Goal: Task Accomplishment & Management: Manage account settings

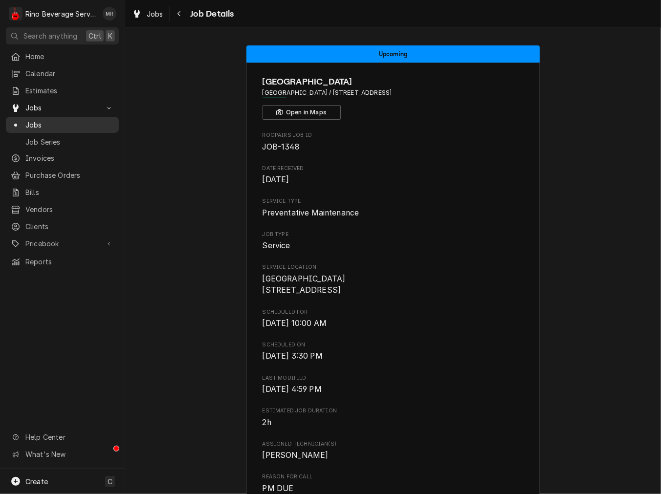
click at [53, 120] on span "Jobs" at bounding box center [69, 125] width 88 height 10
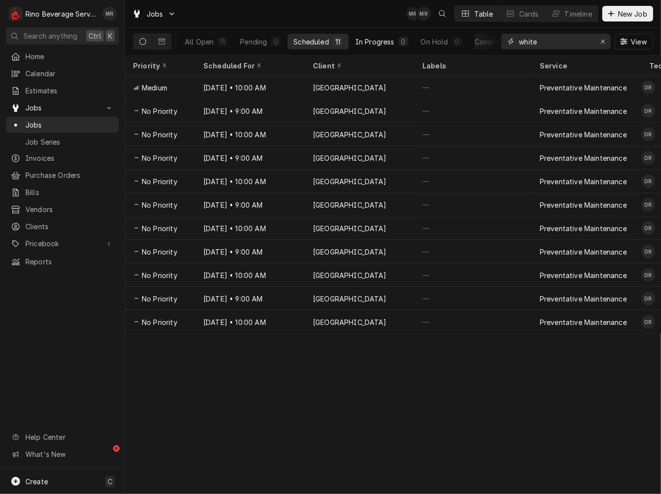
drag, startPoint x: 570, startPoint y: 45, endPoint x: 411, endPoint y: 43, distance: 159.8
click at [411, 43] on div "All Open 11 Pending 0 Scheduled 11 In Progress 0 On Hold 0 Completed 0 white Vi…" at bounding box center [393, 41] width 520 height 27
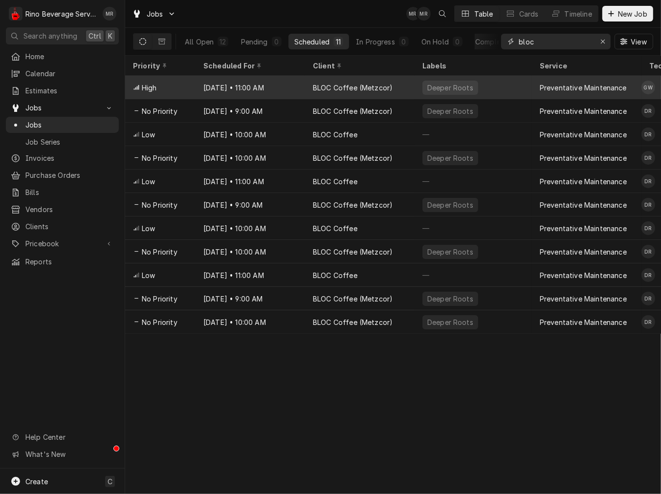
type input "bloc"
click at [357, 87] on div "BLOC Coffee (Metzcor)" at bounding box center [353, 88] width 80 height 10
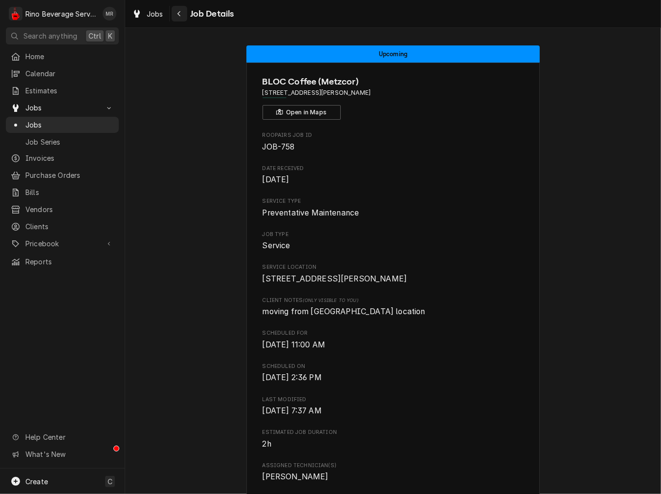
click at [176, 18] on div "Navigate back" at bounding box center [179, 14] width 10 height 10
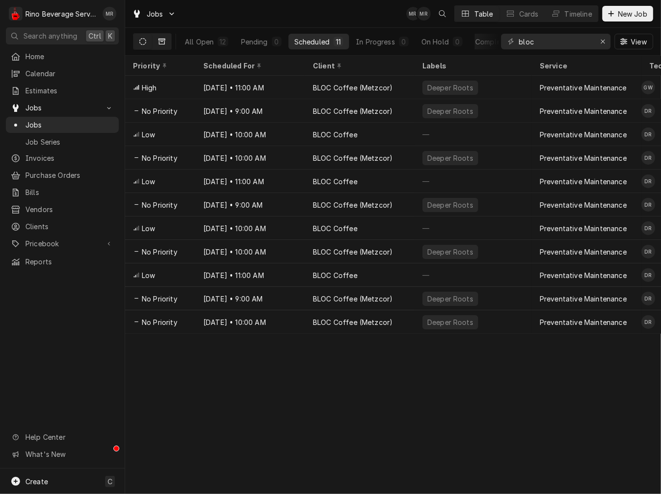
click at [159, 44] on icon "Dynamic Content Wrapper" at bounding box center [161, 42] width 7 height 6
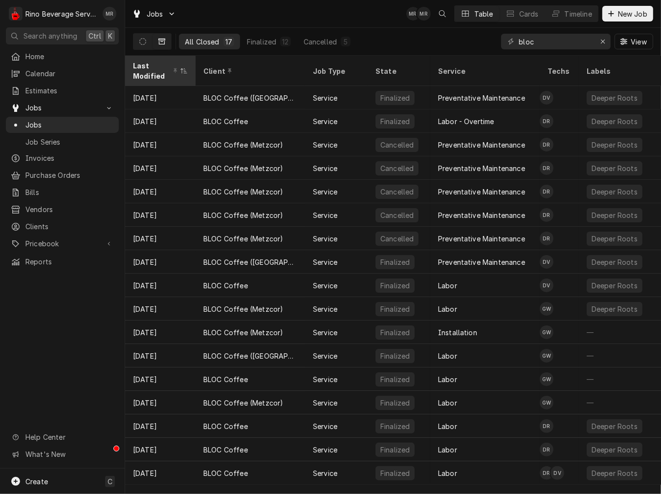
click at [161, 69] on div "Last Modified" at bounding box center [155, 71] width 45 height 21
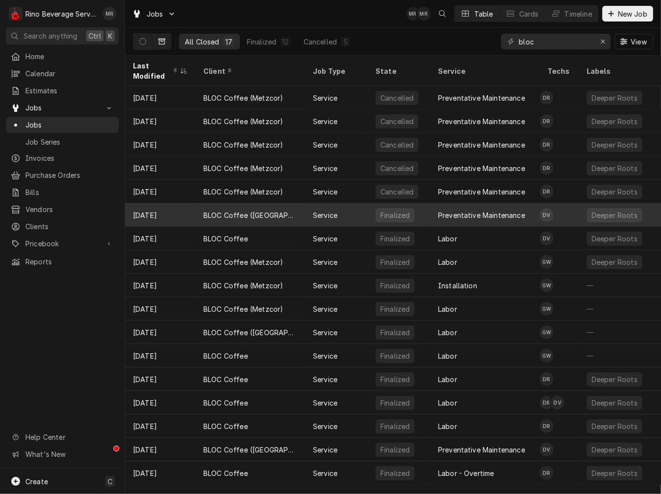
click at [150, 213] on div "[DATE]" at bounding box center [160, 214] width 70 height 23
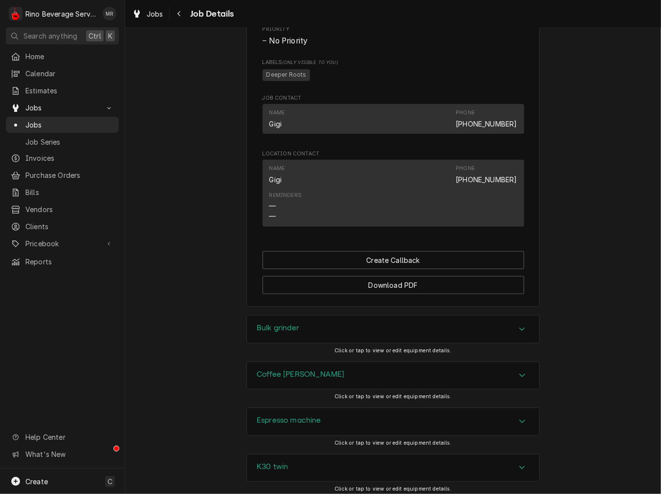
scroll to position [633, 0]
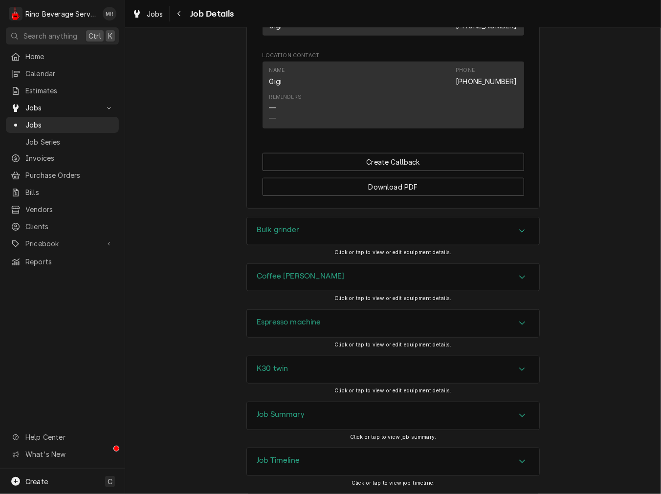
click at [291, 422] on div "Job Summary" at bounding box center [281, 416] width 48 height 12
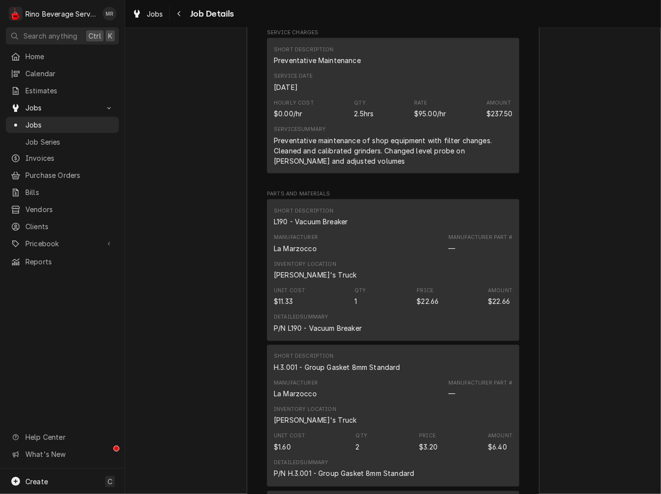
scroll to position [1086, 0]
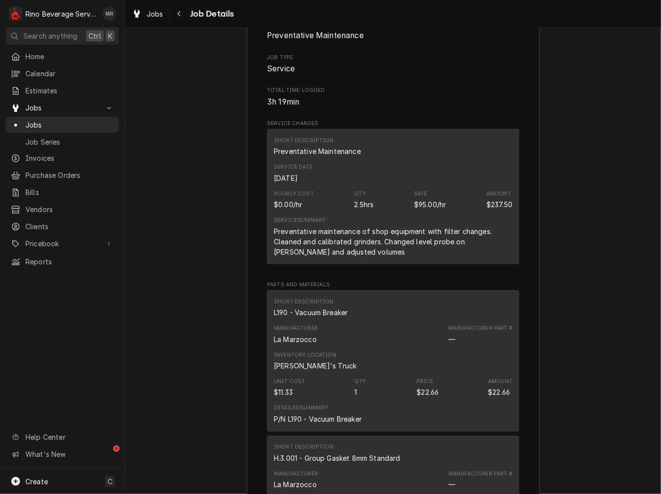
drag, startPoint x: 181, startPoint y: 8, endPoint x: 188, endPoint y: 21, distance: 15.1
click at [181, 10] on button "Navigate back" at bounding box center [180, 14] width 16 height 16
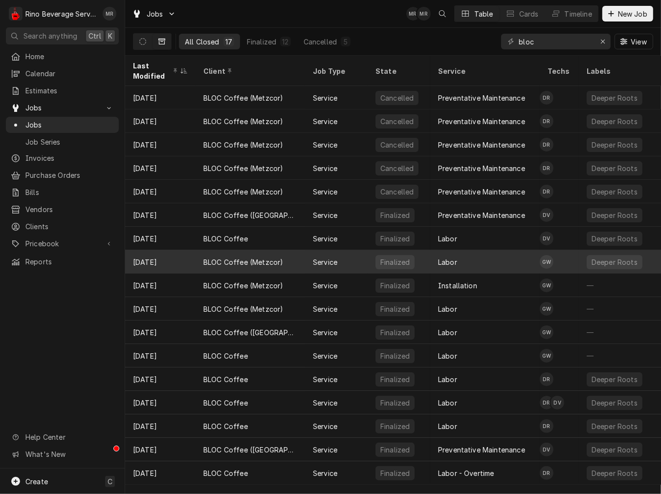
click at [286, 254] on div "BLOC Coffee (Metzcor)" at bounding box center [250, 261] width 109 height 23
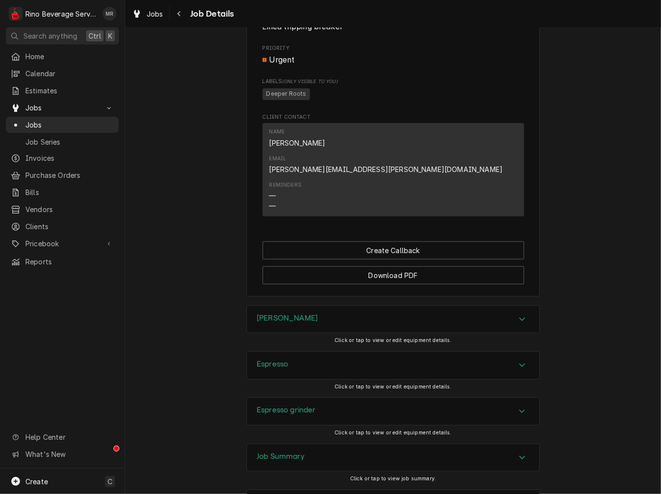
scroll to position [543, 0]
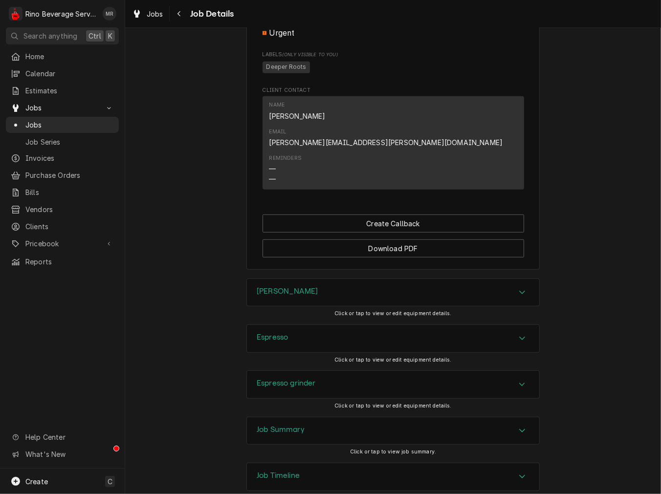
click at [306, 418] on div "Job Summary" at bounding box center [393, 430] width 292 height 27
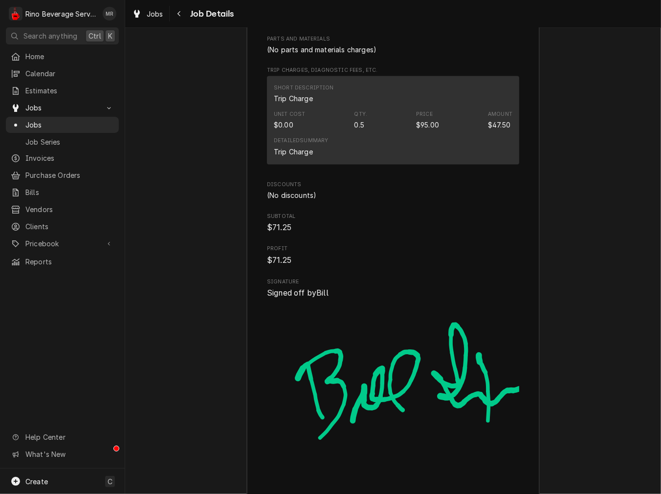
scroll to position [1086, 0]
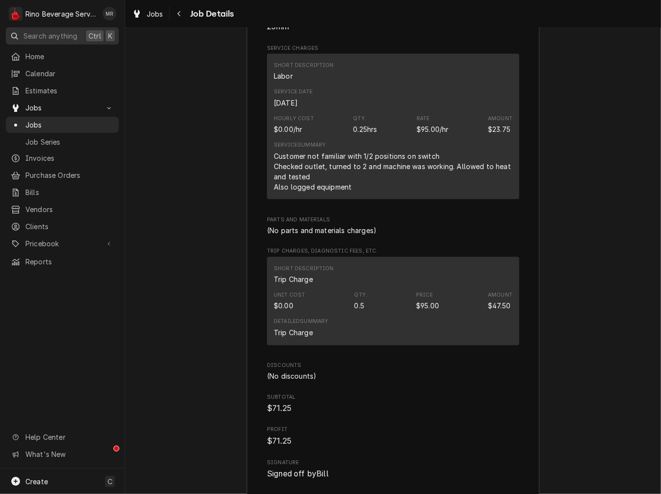
click at [21, 32] on div "Search anything" at bounding box center [43, 36] width 67 height 10
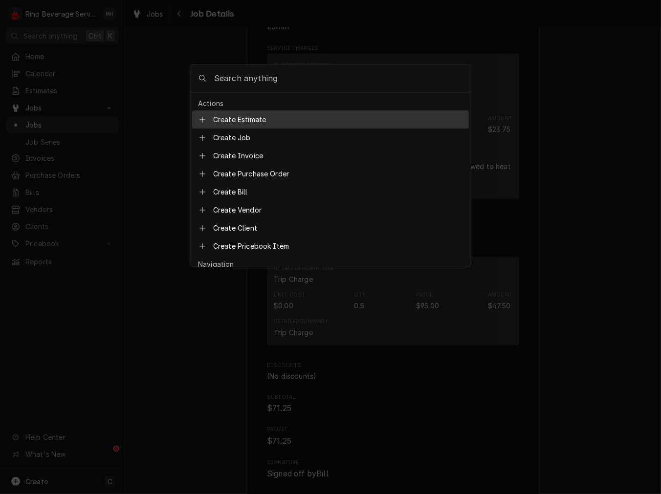
click at [226, 55] on body "R Rino Beverage Service MR Search anything Ctrl K Home Calendar Estimates Jobs …" at bounding box center [330, 247] width 661 height 494
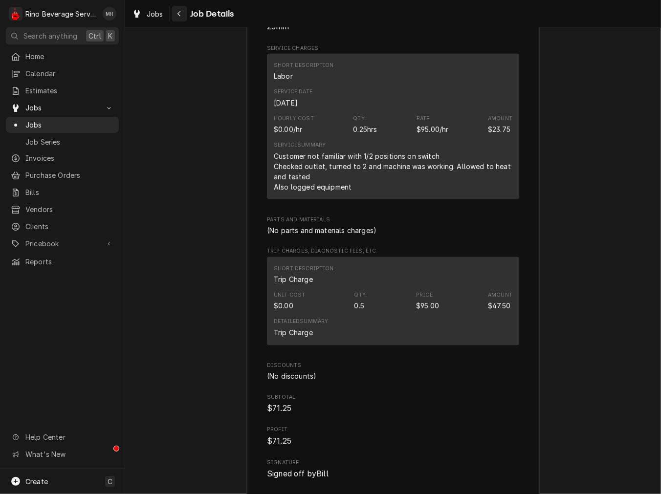
click at [183, 11] on div "Navigate back" at bounding box center [179, 14] width 10 height 10
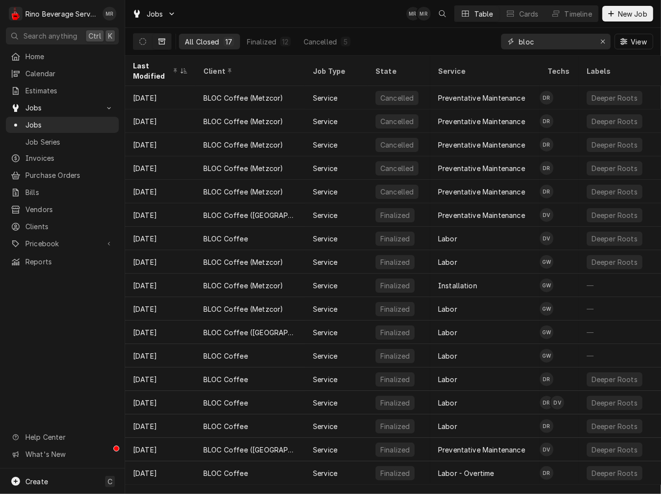
drag, startPoint x: 567, startPoint y: 49, endPoint x: 261, endPoint y: 28, distance: 307.2
click at [261, 28] on div "All Closed 17 Finalized 12 Cancelled 5 bloc View" at bounding box center [393, 41] width 520 height 27
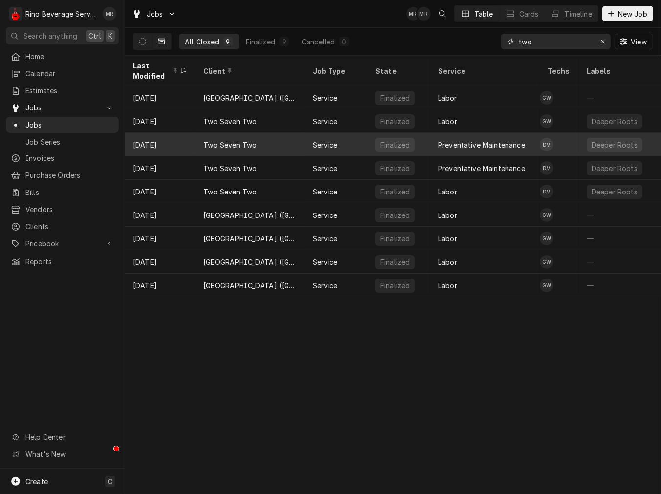
type input "two"
click at [196, 142] on div "Two Seven Two" at bounding box center [250, 144] width 109 height 23
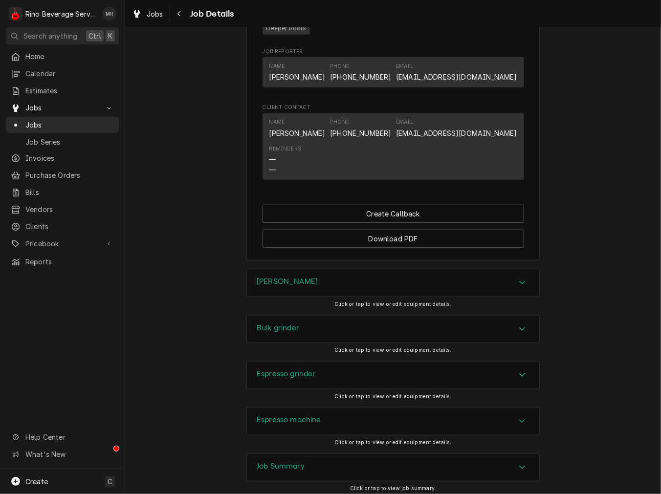
scroll to position [747, 0]
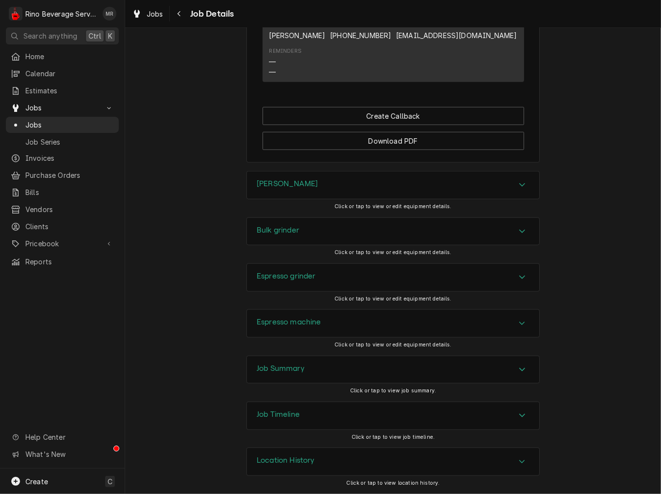
click at [303, 371] on div "Job Summary" at bounding box center [393, 369] width 292 height 27
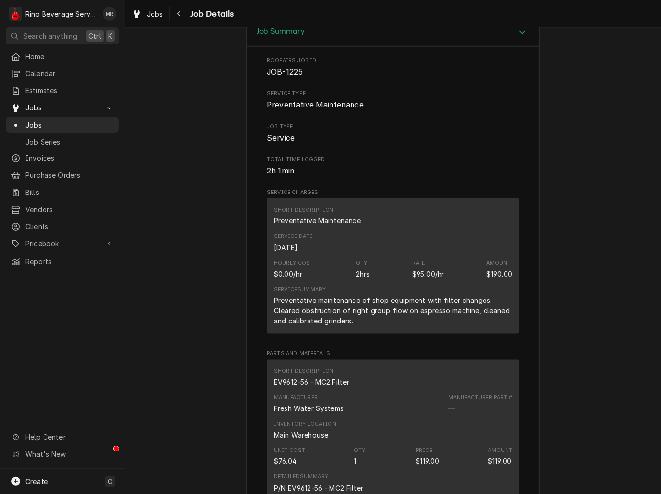
scroll to position [1019, 0]
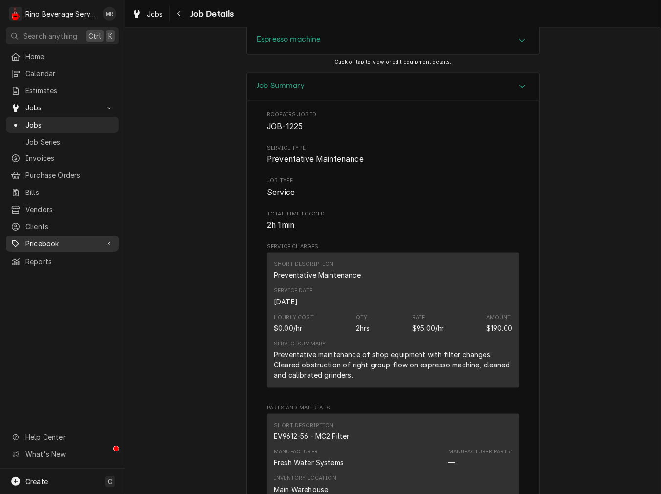
click at [35, 239] on span "Pricebook" at bounding box center [62, 244] width 74 height 10
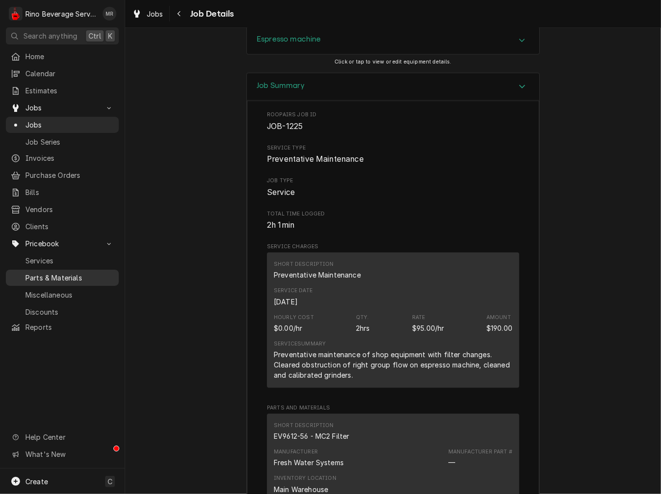
click at [39, 273] on span "Parts & Materials" at bounding box center [69, 278] width 88 height 10
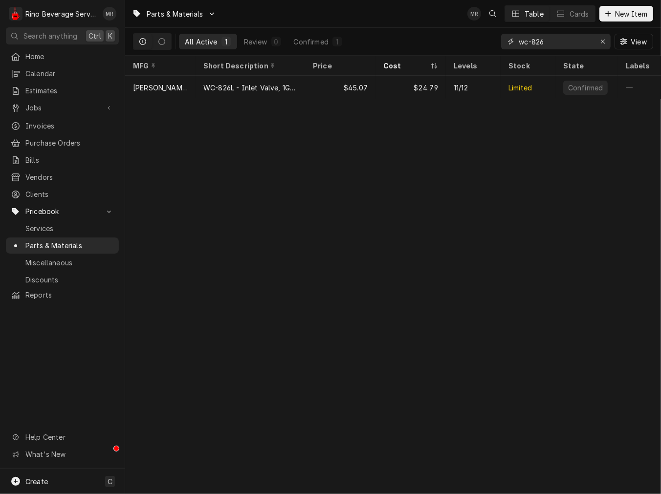
drag, startPoint x: 575, startPoint y: 47, endPoint x: 442, endPoint y: 22, distance: 134.7
click at [442, 22] on div "Parts & Materials MR Table Cards New Item All Active 1 Review 0 Confirmed 1 wc-…" at bounding box center [393, 28] width 536 height 56
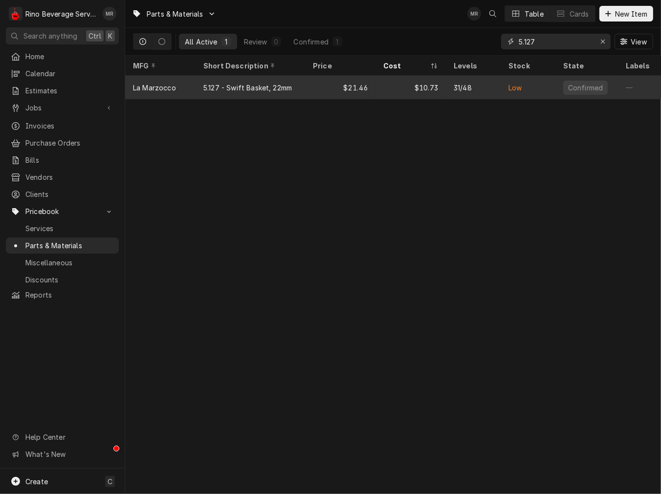
type input "5.127"
click at [402, 76] on div "$10.73" at bounding box center [410, 87] width 70 height 23
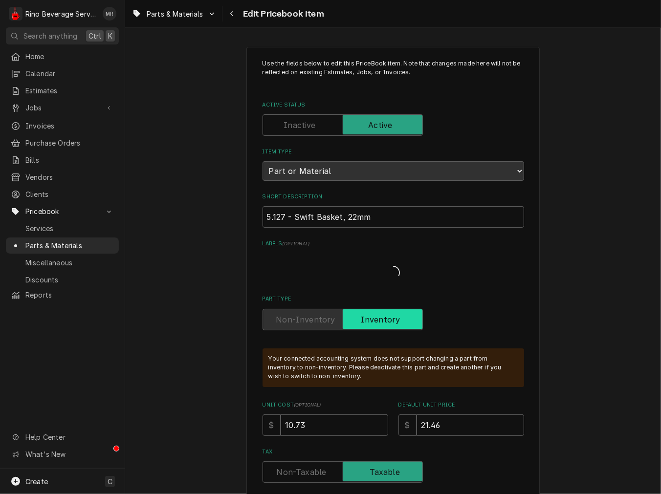
type textarea "x"
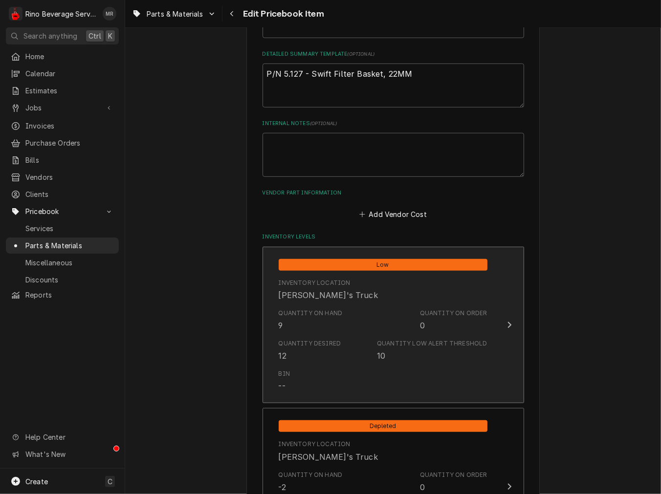
scroll to position [724, 0]
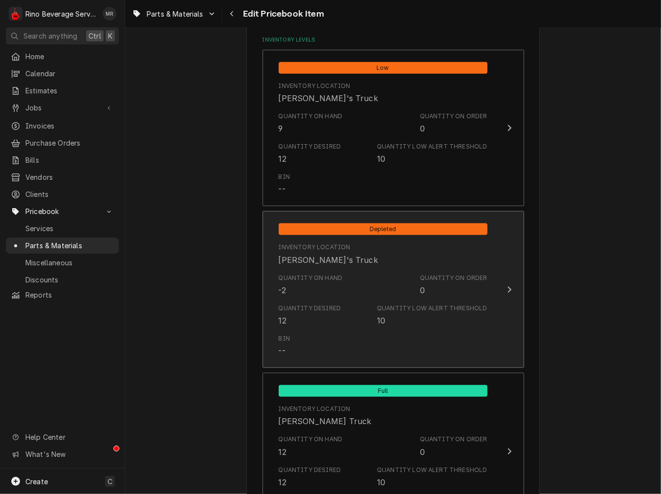
click at [302, 287] on div "Quantity on Hand -2" at bounding box center [311, 285] width 64 height 22
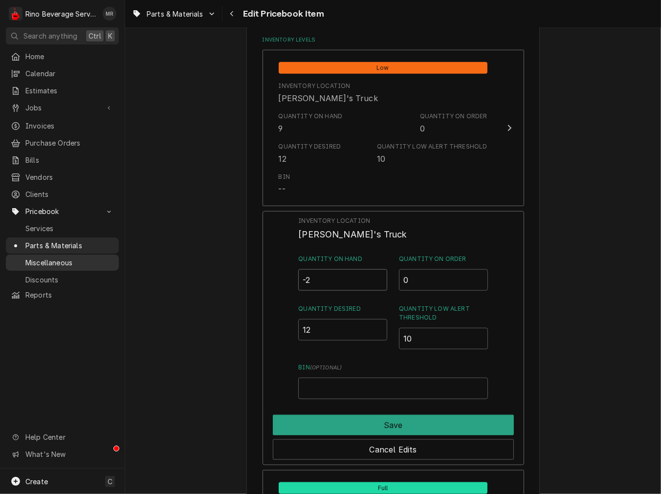
drag, startPoint x: 318, startPoint y: 277, endPoint x: 108, endPoint y: 252, distance: 211.2
click at [117, 264] on div "R Rino Beverage Service MR Search anything Ctrl K Home Calendar Estimates Jobs …" at bounding box center [330, 247] width 661 height 494
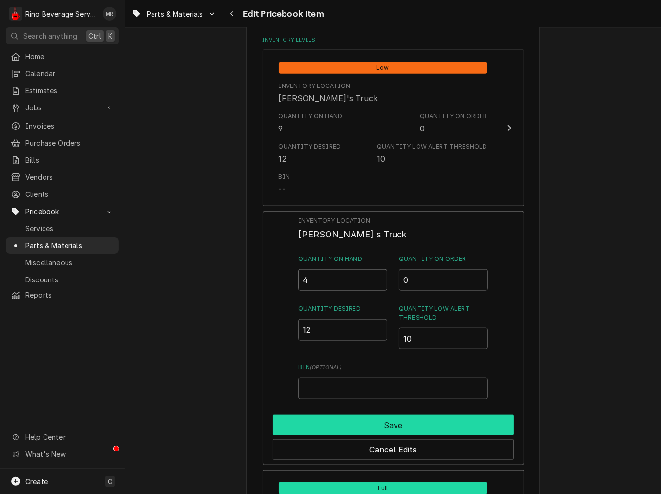
type input "4"
click at [330, 419] on button "Save" at bounding box center [393, 425] width 241 height 21
type textarea "x"
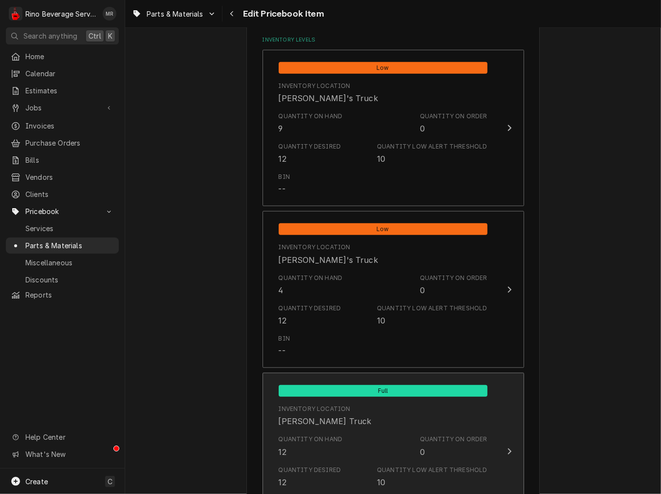
click at [315, 440] on div "Quantity on Hand" at bounding box center [311, 439] width 64 height 9
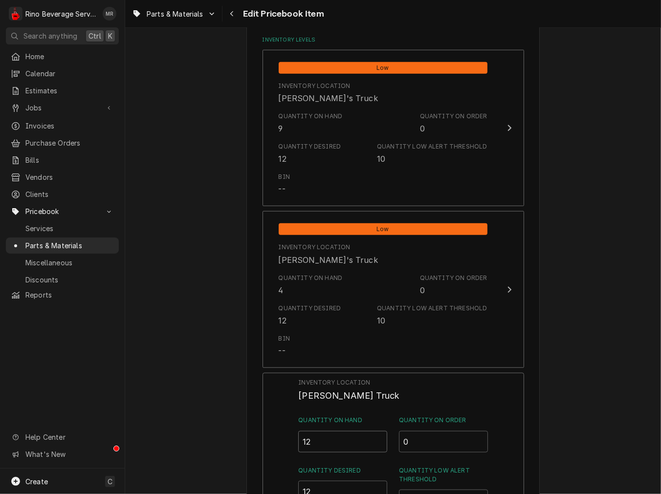
drag, startPoint x: 325, startPoint y: 436, endPoint x: 43, endPoint y: 409, distance: 283.4
click at [51, 413] on div "R Rino Beverage Service MR Search anything Ctrl K Home Calendar Estimates Jobs …" at bounding box center [330, 247] width 661 height 494
type input "8"
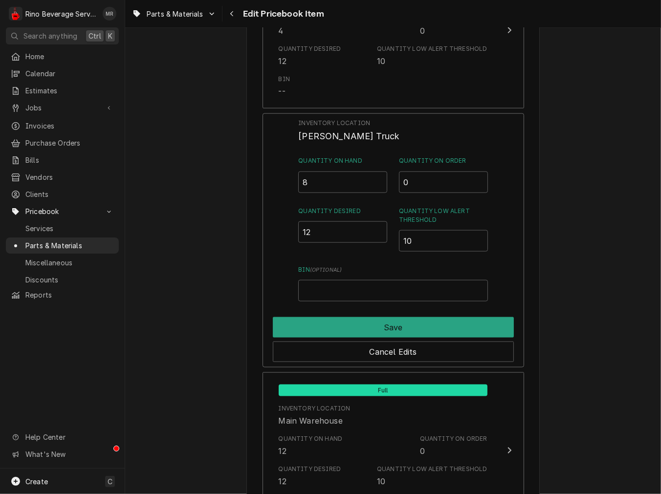
scroll to position [995, 0]
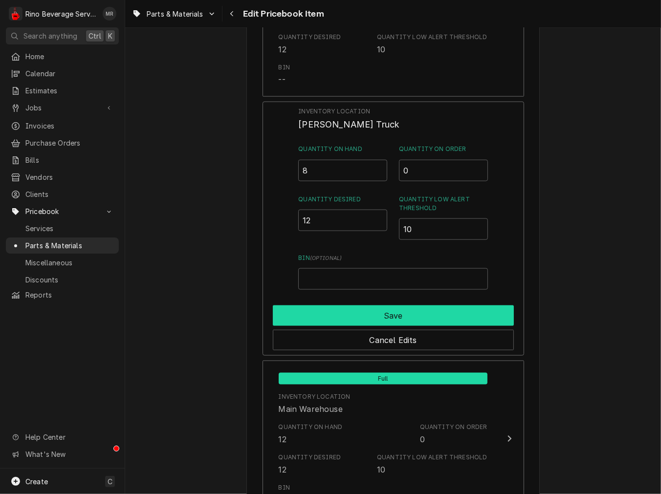
click at [327, 315] on button "Save" at bounding box center [393, 315] width 241 height 21
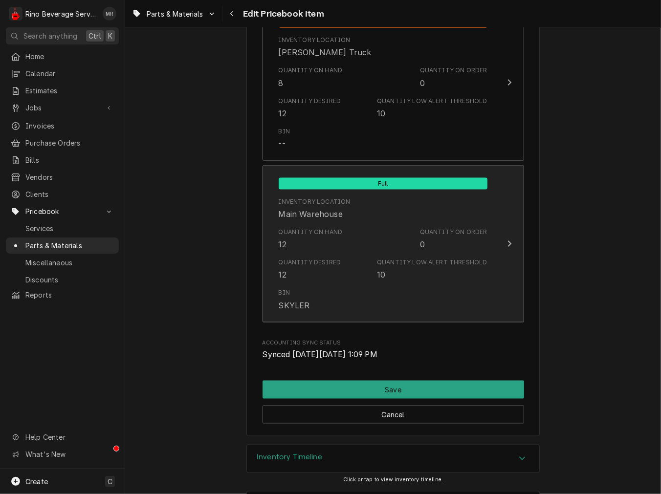
scroll to position [1135, 0]
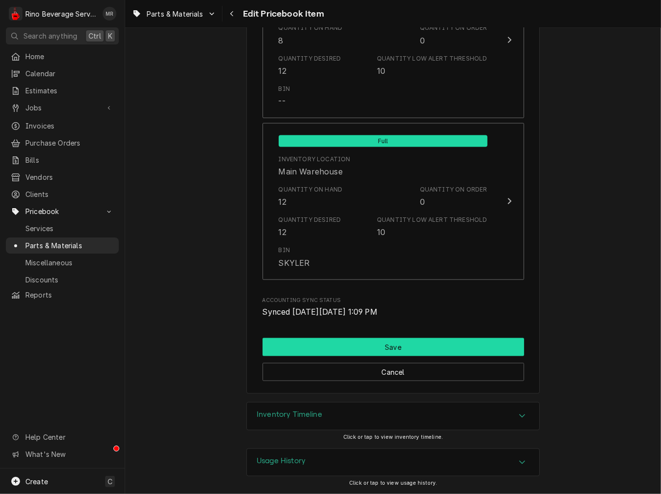
click at [326, 338] on button "Save" at bounding box center [392, 347] width 261 height 18
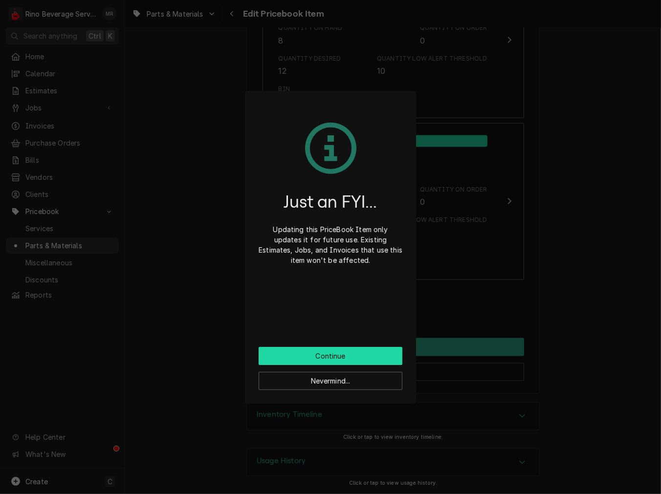
click at [330, 357] on button "Continue" at bounding box center [331, 356] width 144 height 18
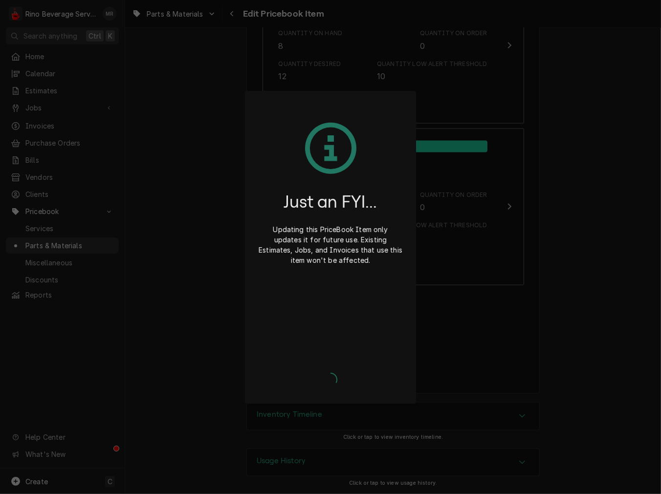
type textarea "x"
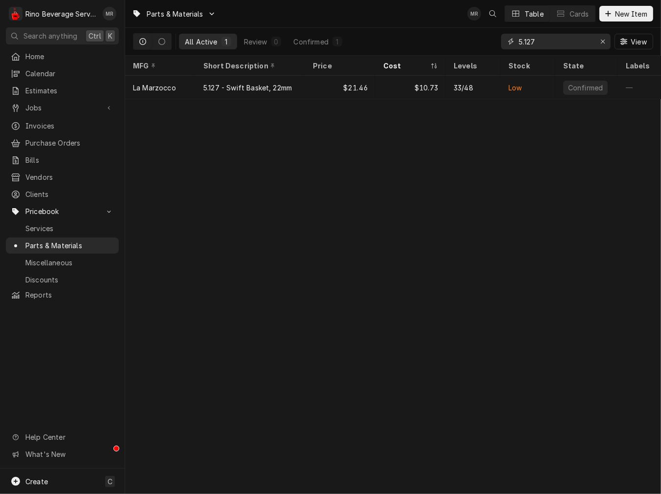
drag, startPoint x: 549, startPoint y: 35, endPoint x: 285, endPoint y: 8, distance: 265.8
click at [285, 8] on div "Parts & Materials MR Table Cards New Item All Active 1 Review 0 Confirmed 1 5.1…" at bounding box center [393, 28] width 536 height 56
type input "l"
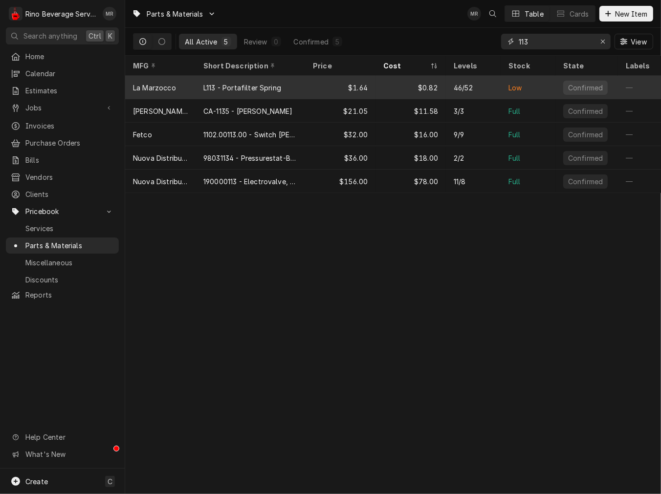
type input "113"
click at [242, 84] on div "L113 - Portafilter Spring" at bounding box center [242, 88] width 78 height 10
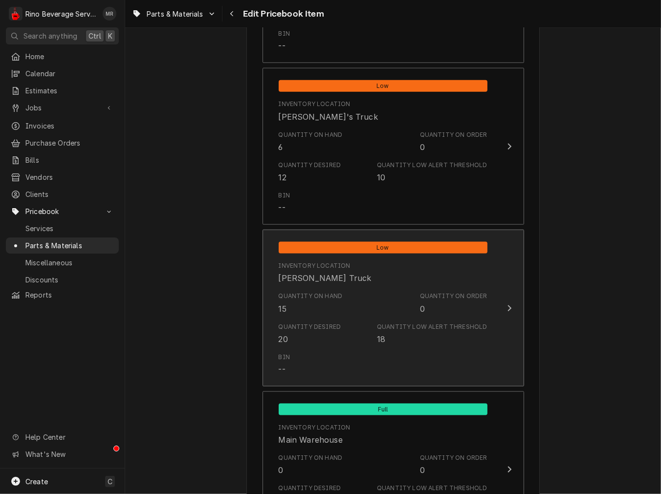
scroll to position [905, 0]
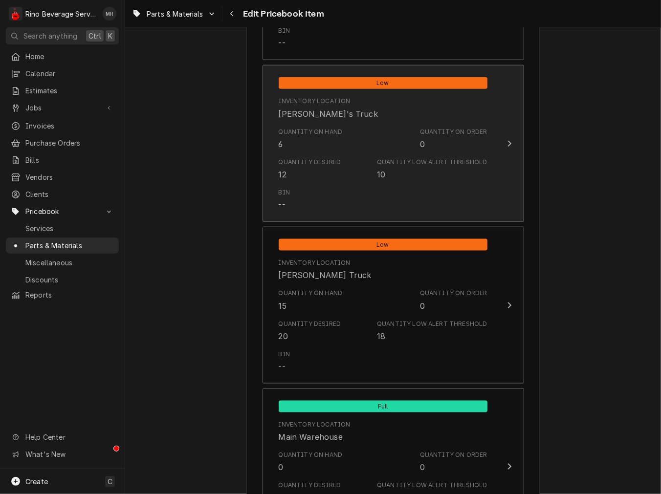
drag, startPoint x: 336, startPoint y: 149, endPoint x: 152, endPoint y: 129, distance: 184.9
click at [314, 139] on div "Quantity on Hand 6" at bounding box center [311, 139] width 64 height 22
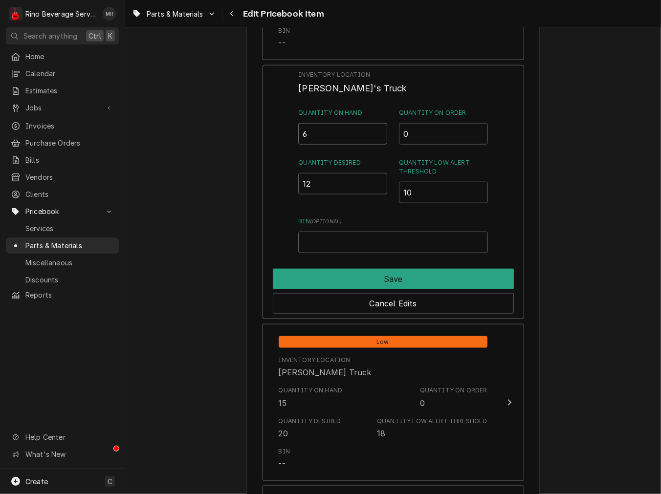
drag, startPoint x: 313, startPoint y: 131, endPoint x: 126, endPoint y: 126, distance: 187.3
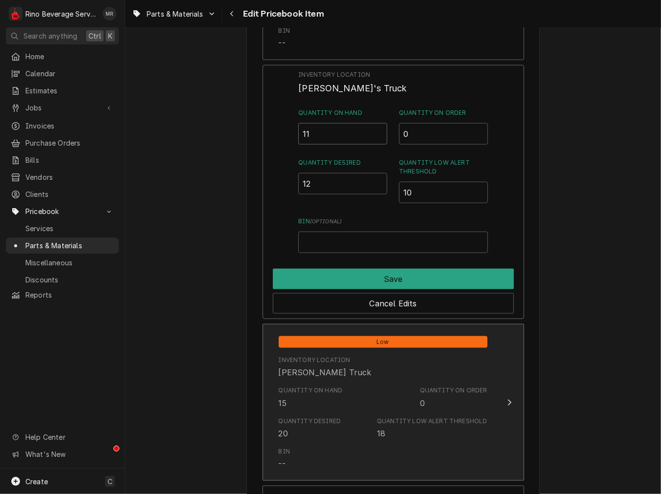
type input "11"
click at [372, 414] on div "Quantity Desired 20 Quantity Low Alert Threshold 18" at bounding box center [383, 428] width 209 height 30
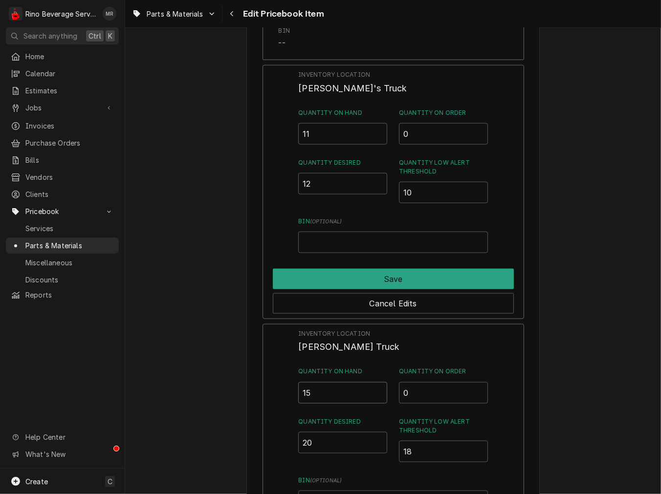
drag, startPoint x: 323, startPoint y: 392, endPoint x: 189, endPoint y: 368, distance: 136.1
type input "10"
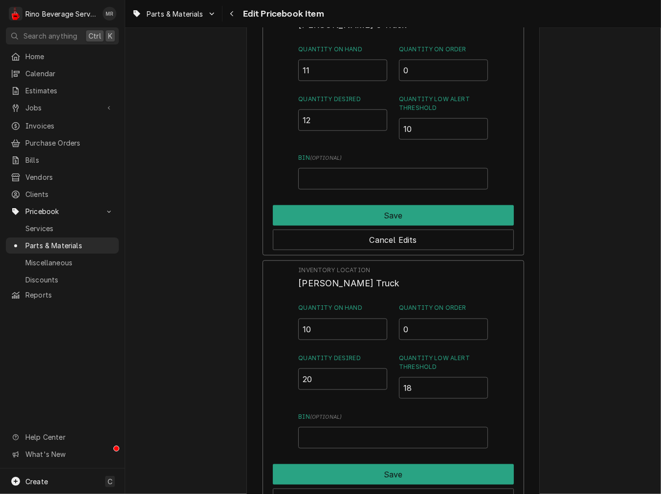
scroll to position [995, 0]
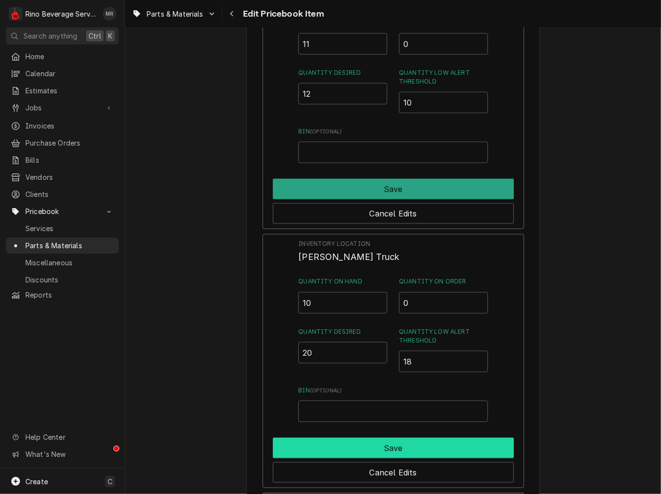
drag, startPoint x: 371, startPoint y: 439, endPoint x: 367, endPoint y: 403, distance: 36.0
click at [372, 440] on button "Save" at bounding box center [393, 448] width 241 height 21
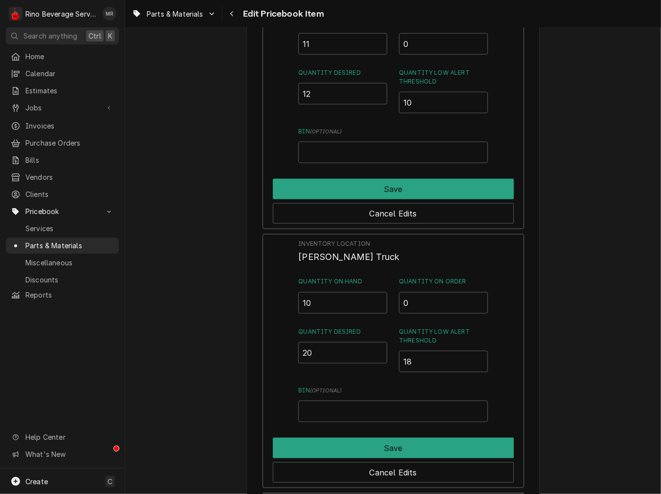
type textarea "x"
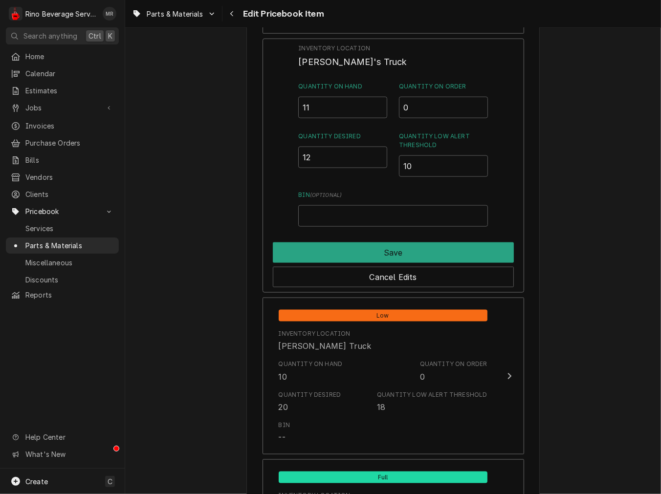
scroll to position [905, 0]
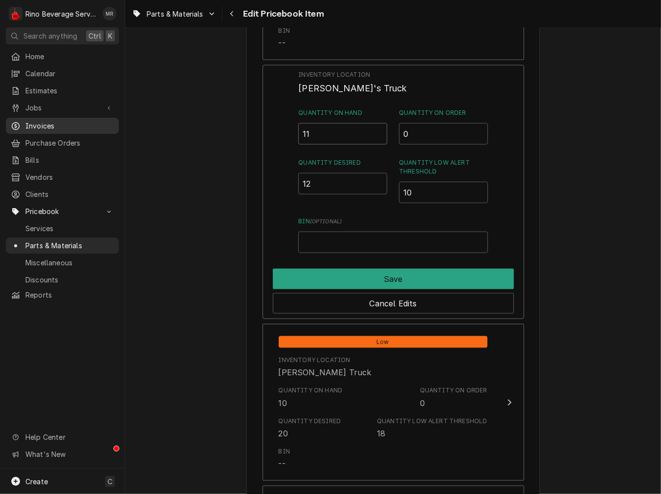
drag, startPoint x: 309, startPoint y: 133, endPoint x: 74, endPoint y: 124, distance: 234.8
click at [79, 118] on div "R Rino Beverage Service MR Search anything Ctrl K Home Calendar Estimates Jobs …" at bounding box center [330, 247] width 661 height 494
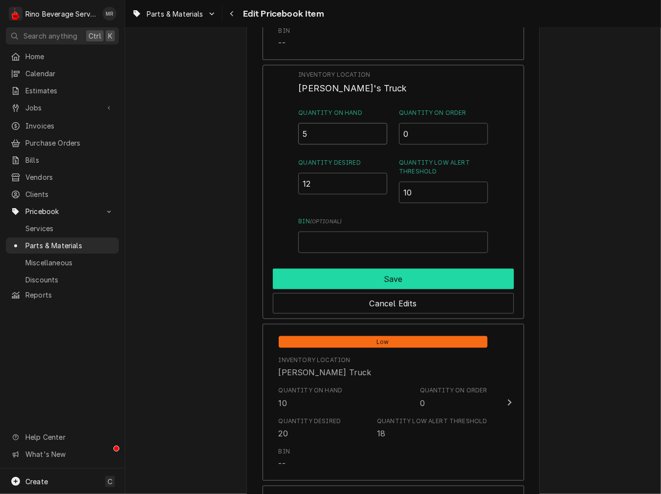
type input "5"
click at [463, 275] on button "Save" at bounding box center [393, 279] width 241 height 21
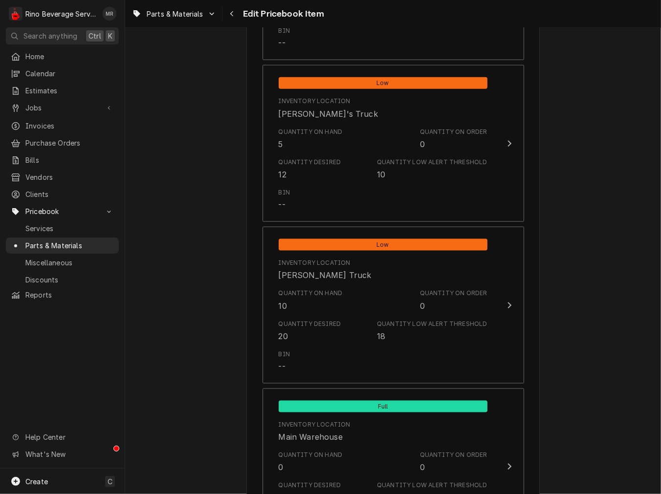
scroll to position [1171, 0]
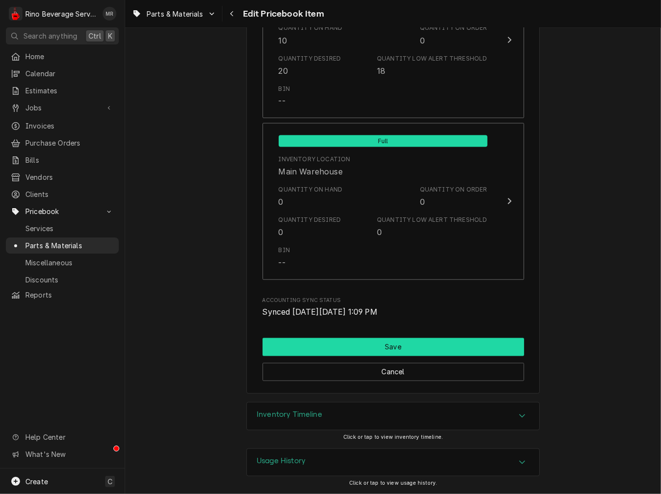
click at [367, 345] on button "Save" at bounding box center [392, 347] width 261 height 18
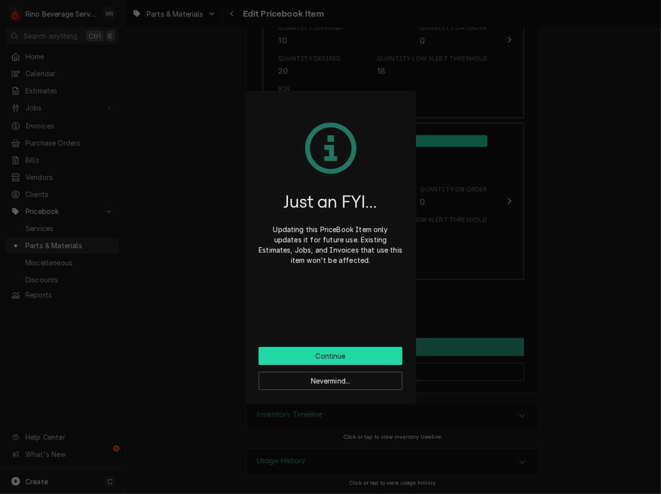
click at [354, 362] on button "Continue" at bounding box center [331, 356] width 144 height 18
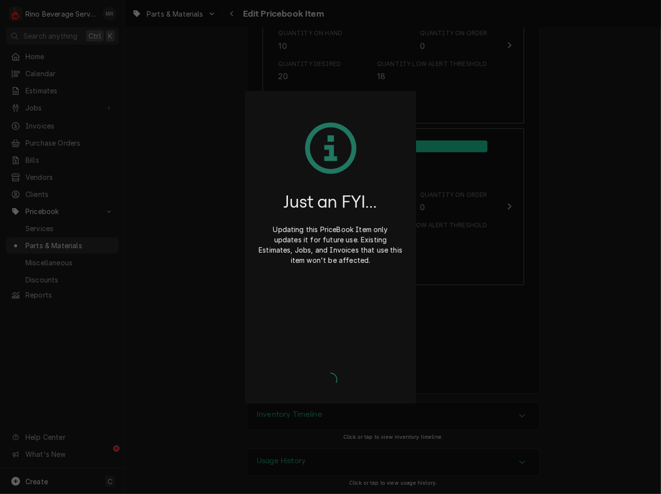
type textarea "x"
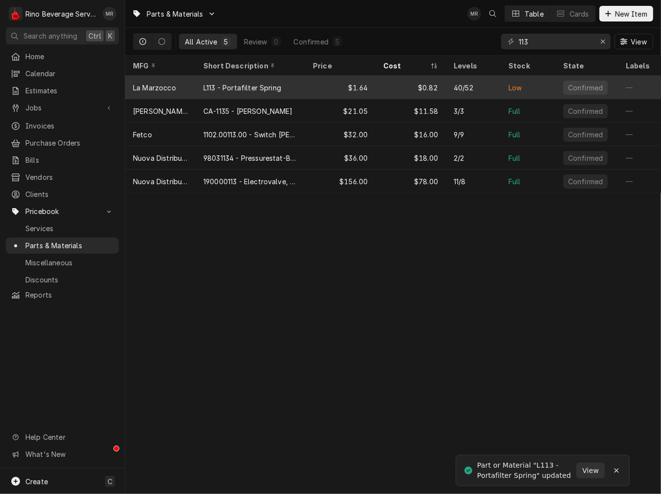
click at [490, 91] on div "40/52" at bounding box center [473, 87] width 55 height 23
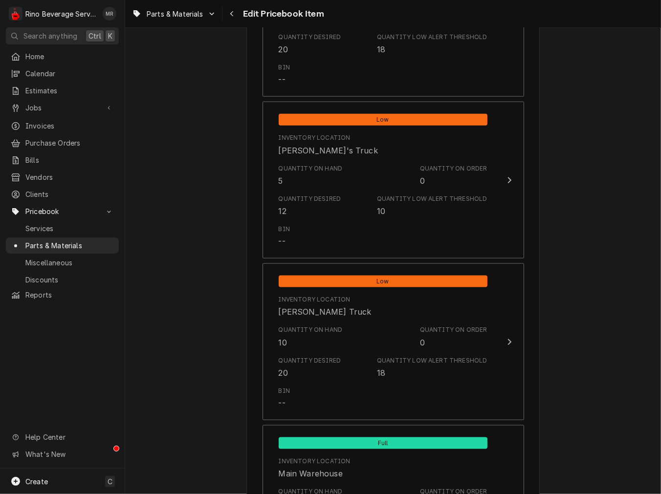
scroll to position [628, 0]
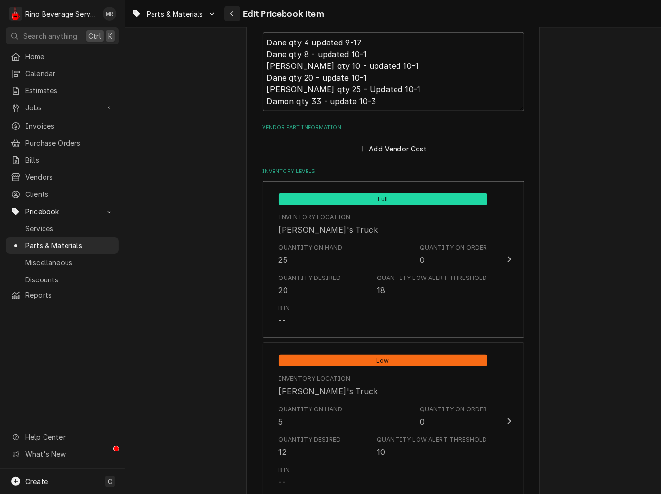
click at [231, 10] on icon "Navigate back" at bounding box center [232, 13] width 4 height 7
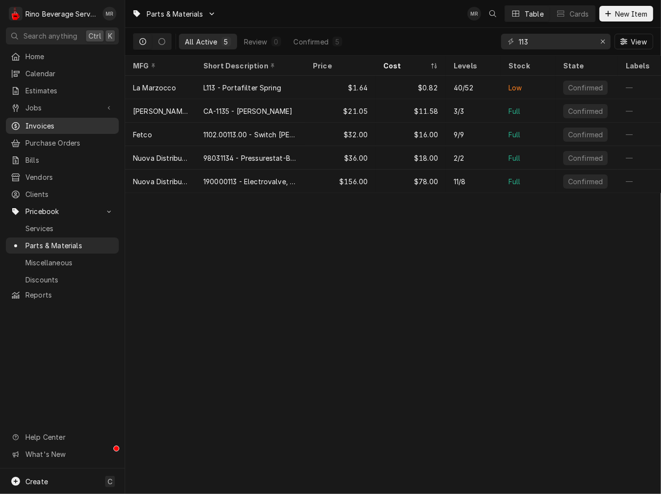
click at [47, 122] on span "Invoices" at bounding box center [69, 126] width 88 height 10
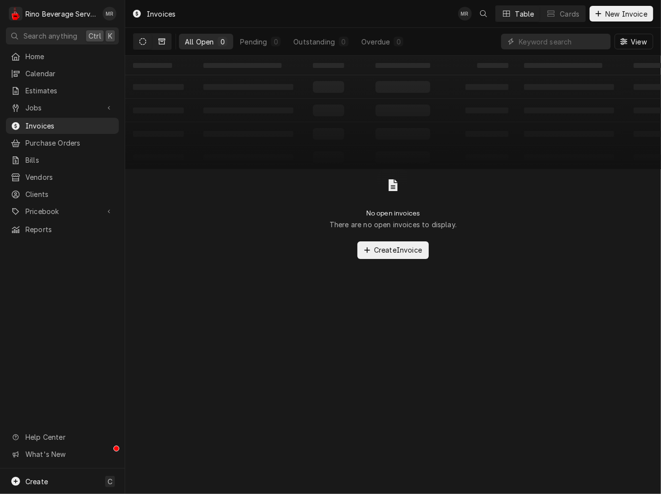
click at [153, 46] on button "Dynamic Content Wrapper" at bounding box center [161, 42] width 19 height 16
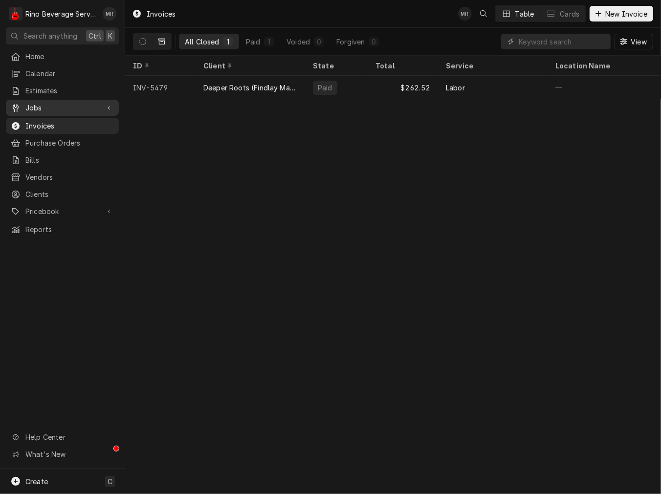
click at [45, 103] on span "Jobs" at bounding box center [62, 108] width 74 height 10
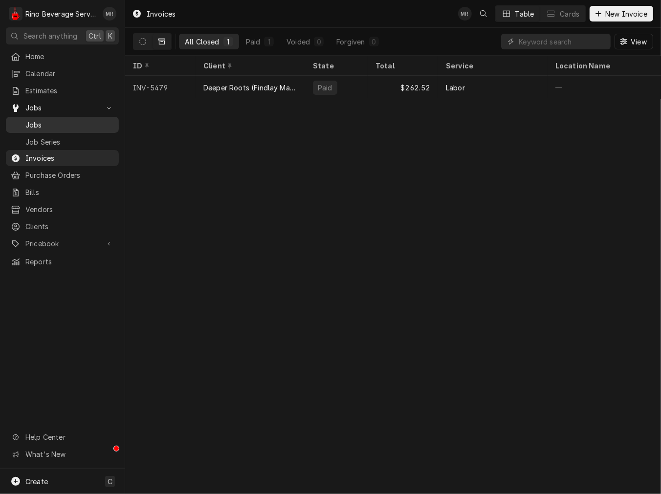
click at [80, 122] on span "Jobs" at bounding box center [69, 125] width 88 height 10
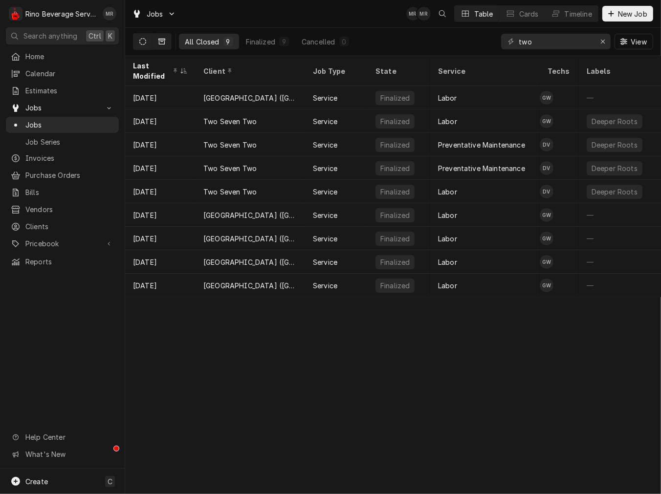
click at [142, 36] on button "Dynamic Content Wrapper" at bounding box center [142, 42] width 19 height 16
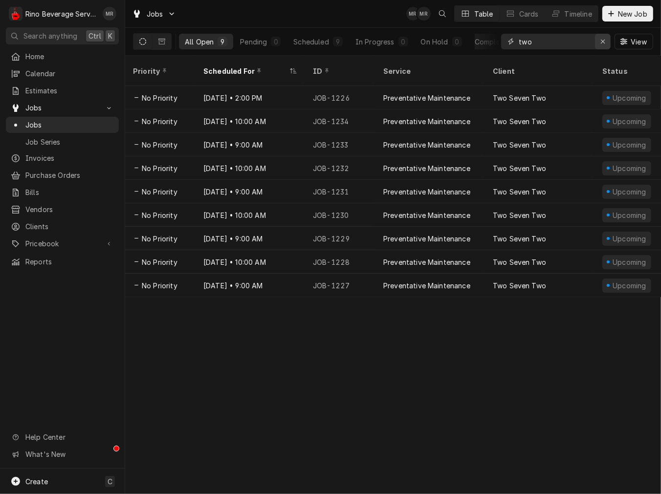
click at [598, 40] on div "Erase input" at bounding box center [603, 42] width 10 height 10
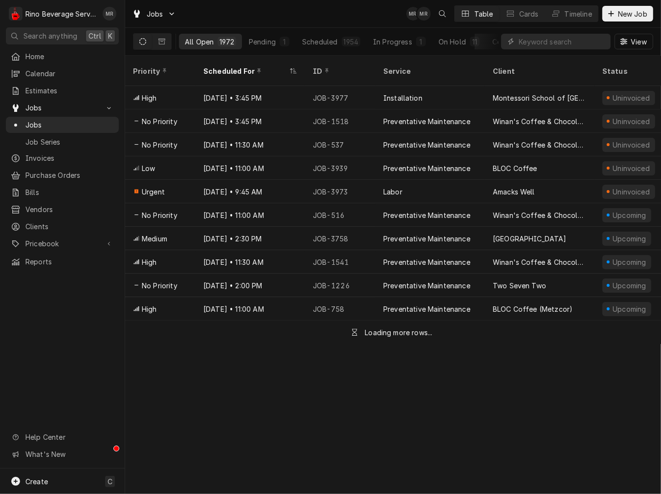
click at [492, 40] on div "Completed" at bounding box center [510, 42] width 37 height 10
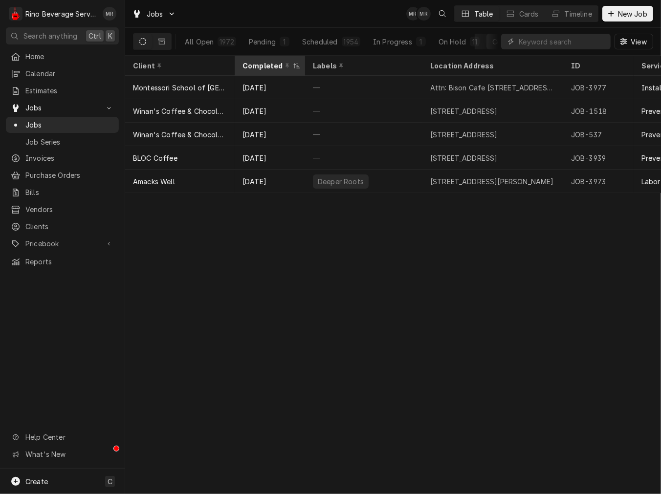
click at [267, 64] on div "Completed" at bounding box center [266, 66] width 48 height 10
click at [266, 66] on div "Completed" at bounding box center [268, 66] width 53 height 10
